Goal: Use online tool/utility: Utilize a website feature to perform a specific function

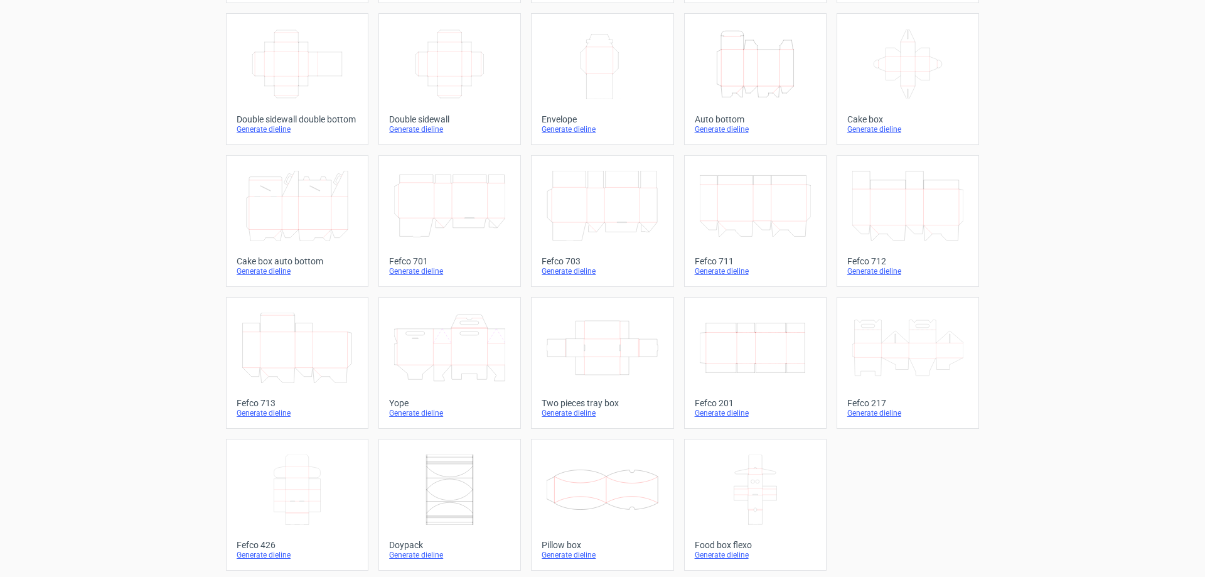
scroll to position [208, 0]
click at [307, 62] on icon "Width Depth Height" at bounding box center [297, 60] width 111 height 70
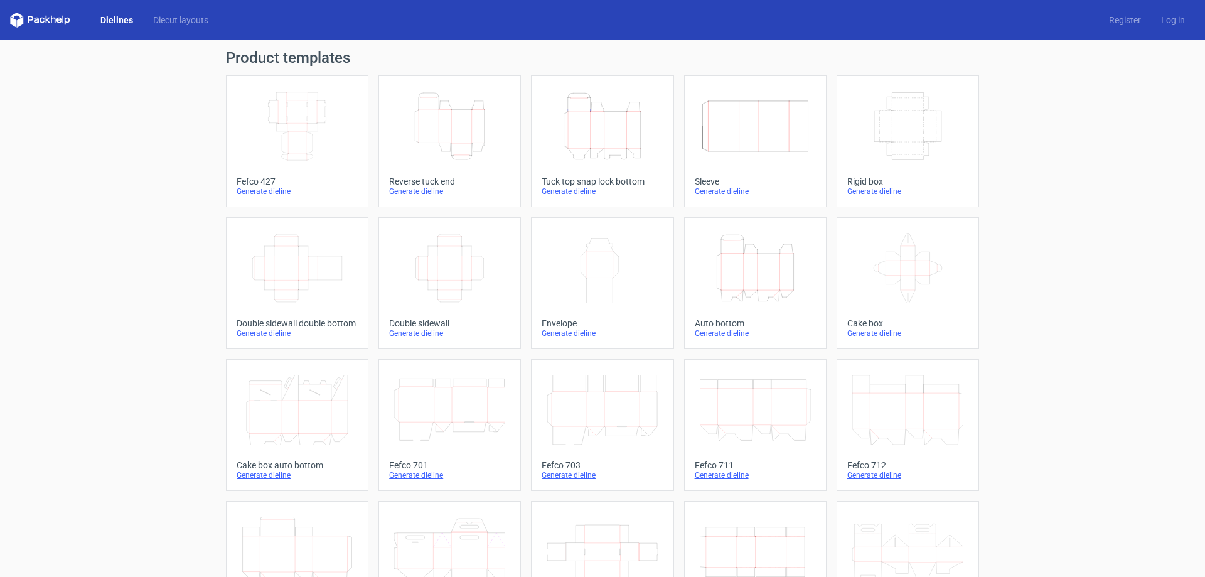
click at [302, 135] on icon "Width Depth Height" at bounding box center [297, 126] width 111 height 70
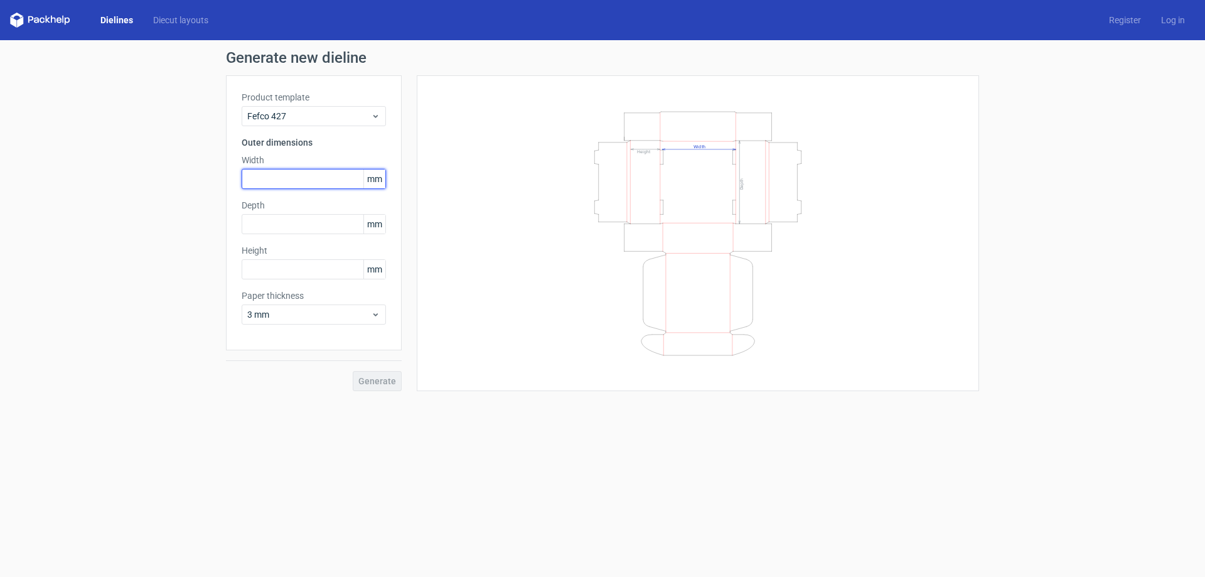
click at [297, 178] on input "text" at bounding box center [314, 179] width 144 height 20
type input "215"
type input "66"
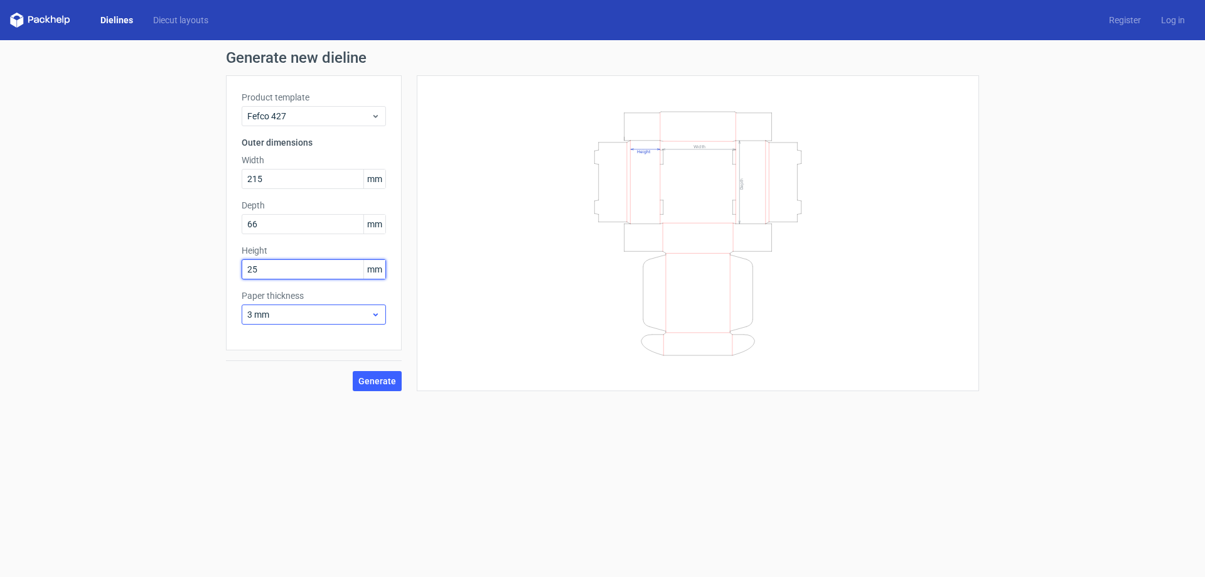
type input "25"
click at [377, 311] on icon at bounding box center [375, 314] width 9 height 10
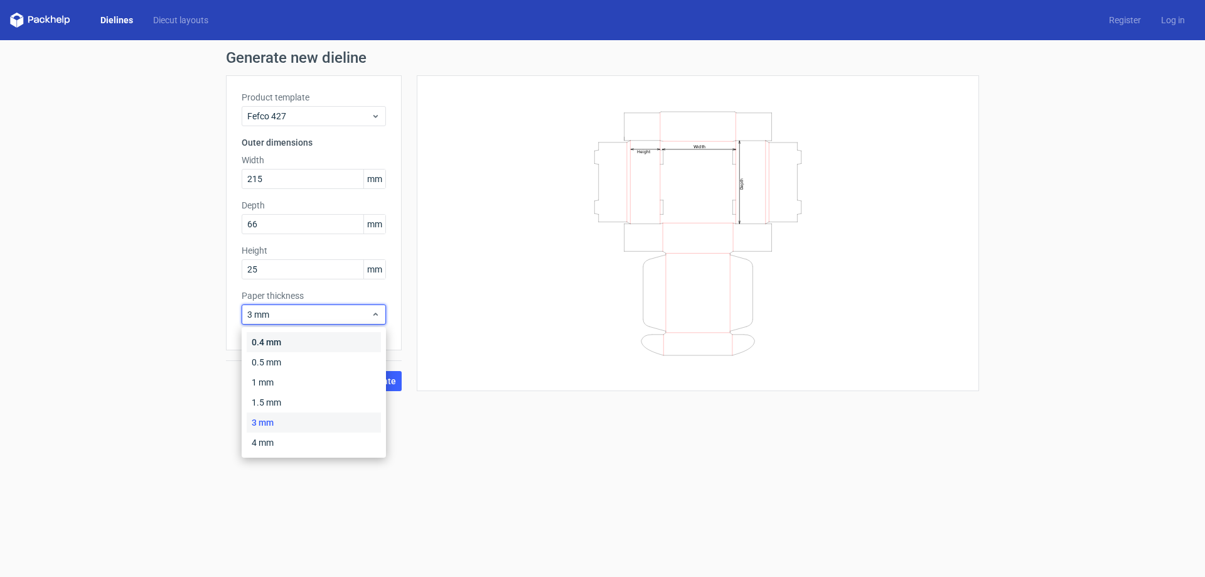
click at [276, 341] on div "0.4 mm" at bounding box center [314, 342] width 134 height 20
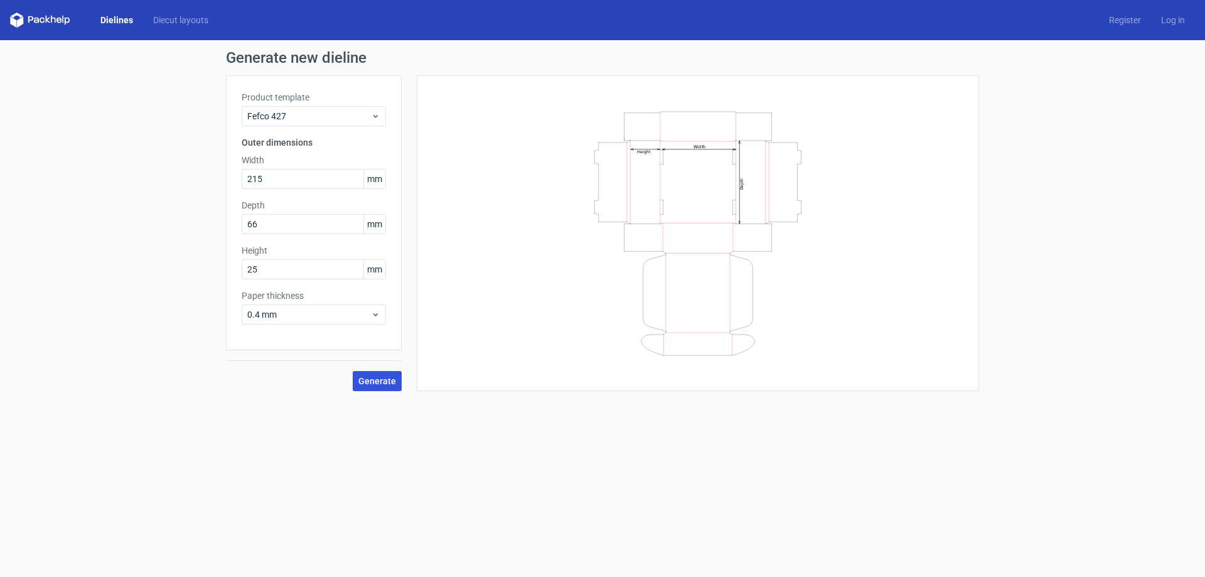
click at [380, 380] on span "Generate" at bounding box center [377, 381] width 38 height 9
